Goal: Task Accomplishment & Management: Manage account settings

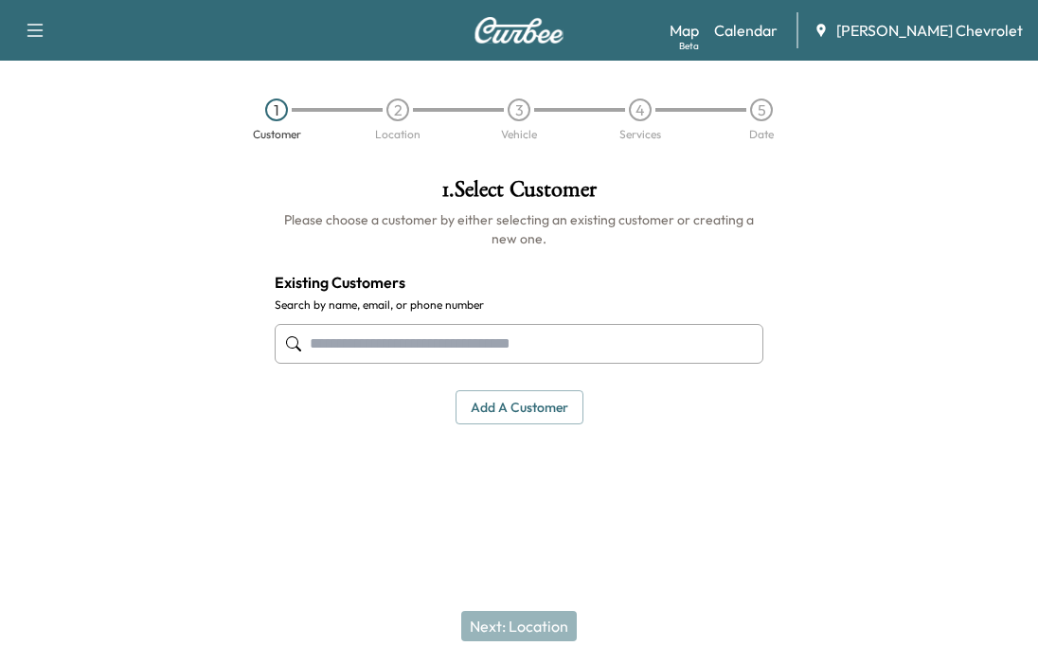
click at [773, 39] on link "Calendar" at bounding box center [745, 30] width 63 height 23
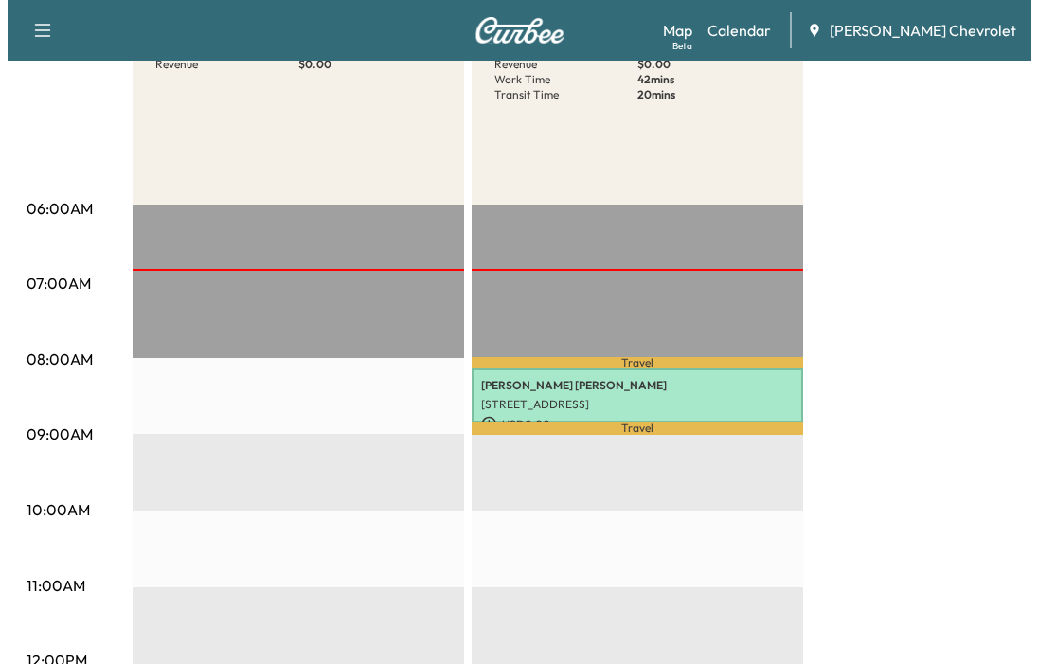
scroll to position [284, 0]
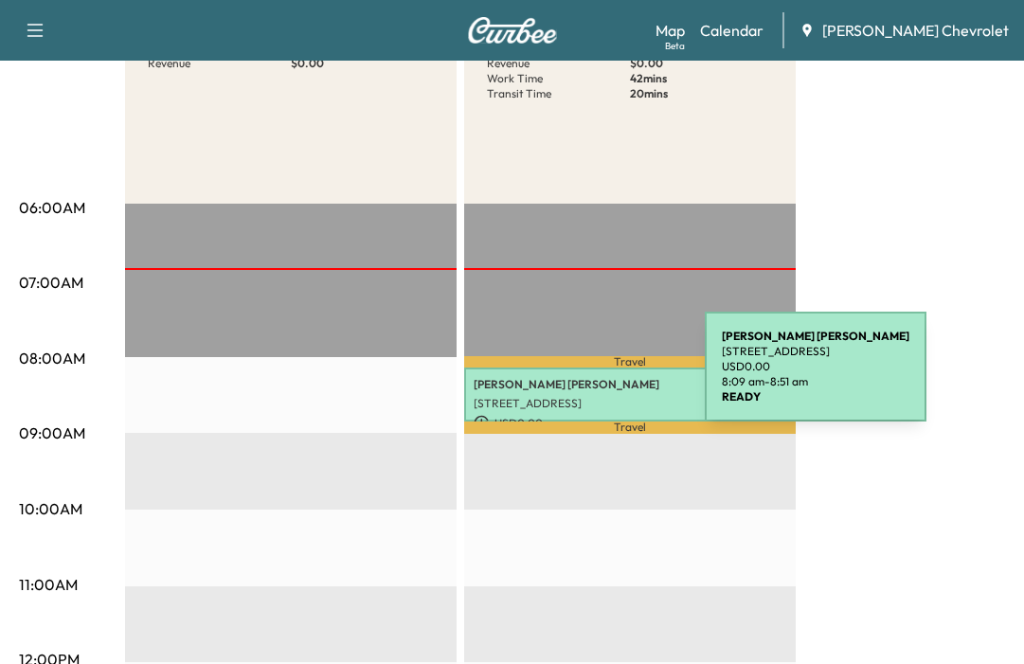
click at [563, 378] on p "[PERSON_NAME]" at bounding box center [630, 384] width 313 height 15
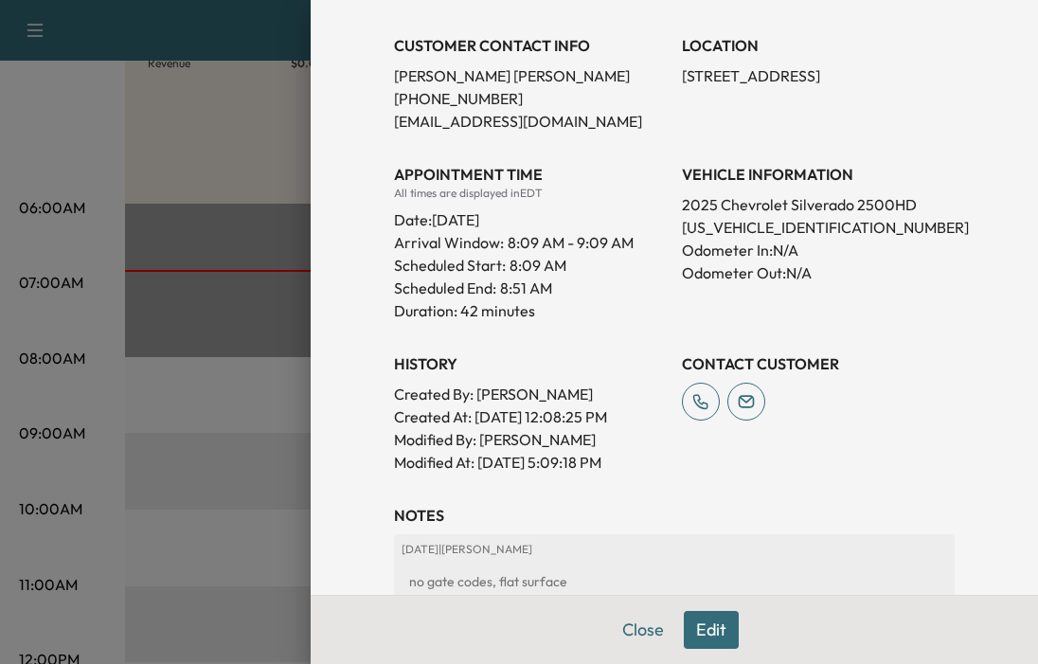
scroll to position [379, 0]
click at [776, 220] on p "[US_VEHICLE_IDENTIFICATION_NUMBER]" at bounding box center [818, 226] width 273 height 23
copy p "[US_VEHICLE_IDENTIFICATION_NUMBER]"
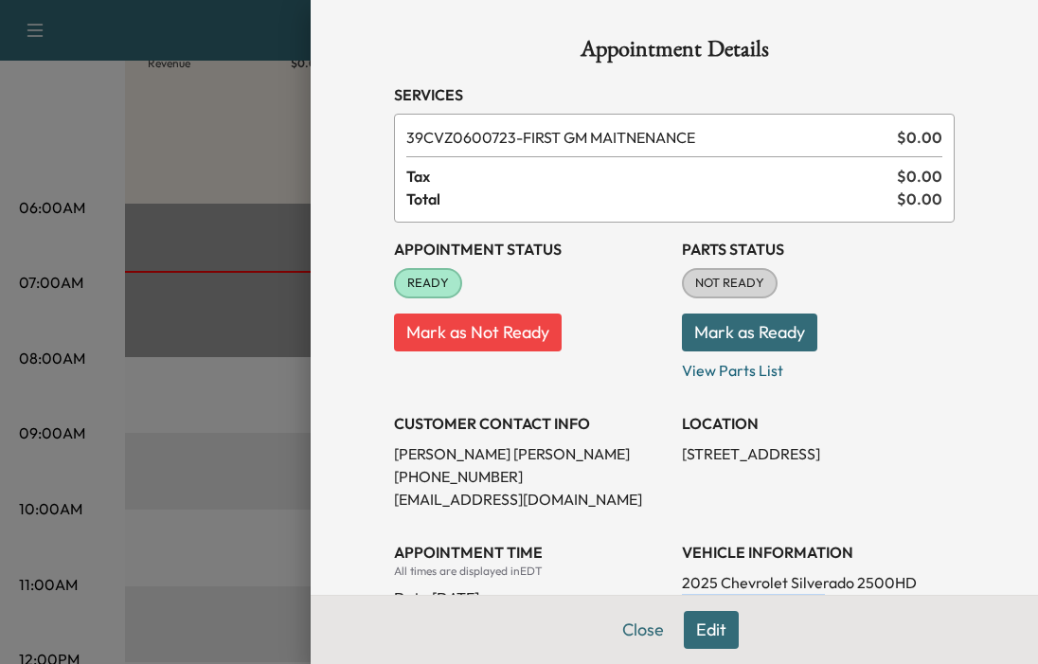
click at [754, 331] on button "Mark as Ready" at bounding box center [749, 332] width 135 height 38
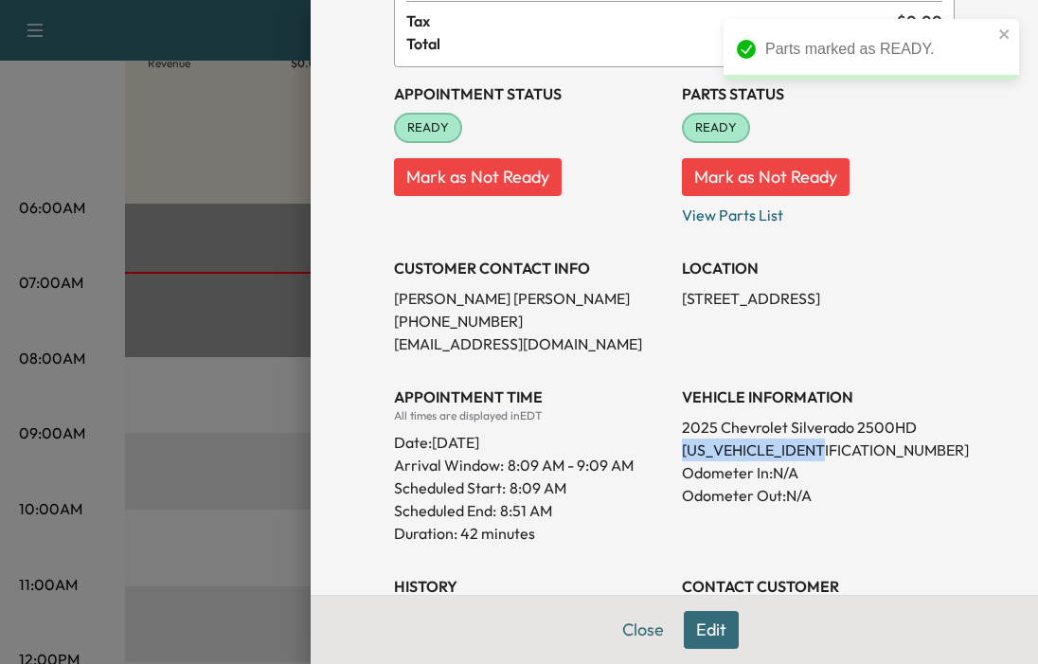
scroll to position [189, 0]
